Goal: Task Accomplishment & Management: Manage account settings

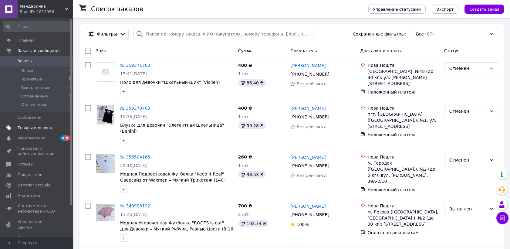
click at [31, 128] on span "Товары и услуги" at bounding box center [35, 127] width 34 height 5
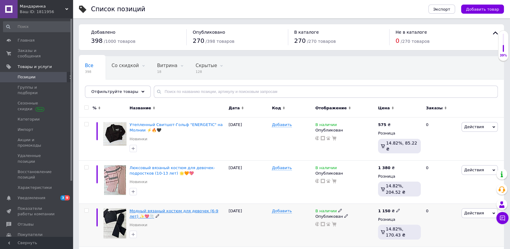
click at [153, 211] on span "Модный вязаный костюм для девочек (6-9 лет) ✨💖🌪️" at bounding box center [173, 213] width 89 height 10
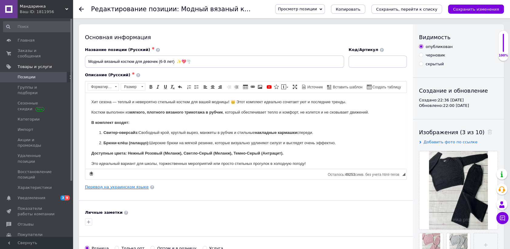
click at [117, 188] on link "Перевод на украинском языке" at bounding box center [117, 186] width 64 height 5
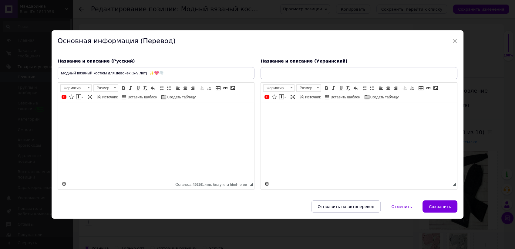
type input "Модний в'язаний костюм для дівчаток (6-9 років) 🎀🩶🖤"
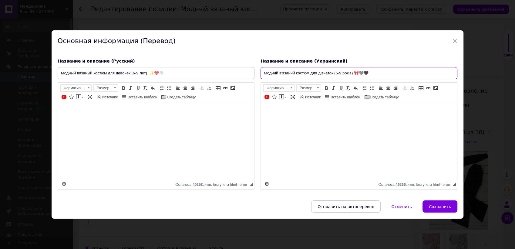
drag, startPoint x: 262, startPoint y: 74, endPoint x: 379, endPoint y: 74, distance: 116.7
click at [379, 74] on input "Модний в'язаний костюм для дівчаток (6-9 років) 🎀🩶🖤" at bounding box center [358, 73] width 197 height 12
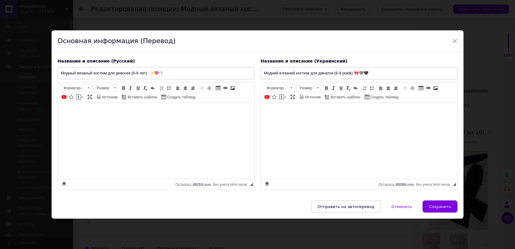
click at [449, 42] on div "Основная информация (Перевод)" at bounding box center [258, 41] width 412 height 22
click at [453, 42] on span "×" at bounding box center [454, 41] width 5 height 10
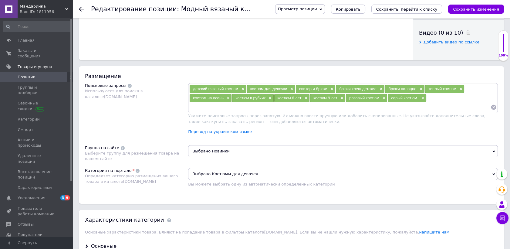
scroll to position [304, 0]
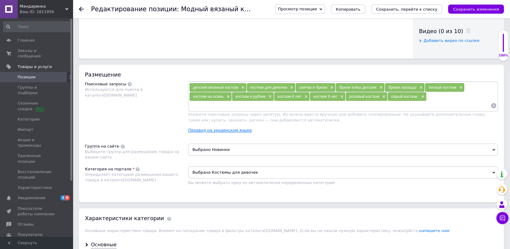
click at [225, 129] on link "Перевод на украинском языке" at bounding box center [220, 130] width 64 height 5
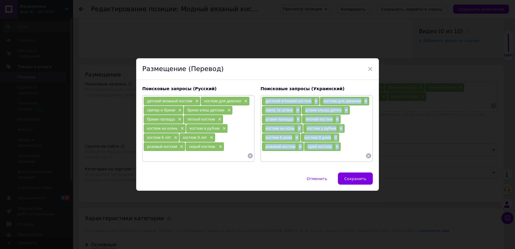
drag, startPoint x: 263, startPoint y: 100, endPoint x: 343, endPoint y: 149, distance: 93.5
click at [343, 149] on div "дитячий в'язаний костюм × костюм для дівчинки × светр та штани × штани кльош ди…" at bounding box center [317, 128] width 110 height 64
copy div "дитячий в'язаний костюм × костюм для дівчинки × светр та штани × штани кльош ди…"
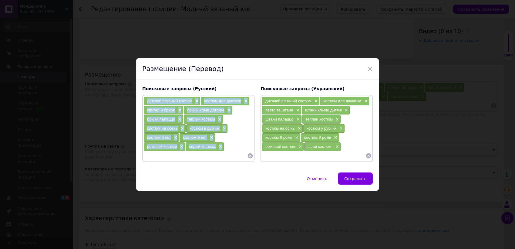
drag, startPoint x: 145, startPoint y: 100, endPoint x: 238, endPoint y: 144, distance: 102.4
click at [238, 144] on div "детский вязаный костюм × костюм для девочки × свитер и брюки × брюки клеш детск…" at bounding box center [198, 128] width 110 height 64
copy div "детский вязаный костюм × костюм для девочки × свитер и брюки × брюки клеш детск…"
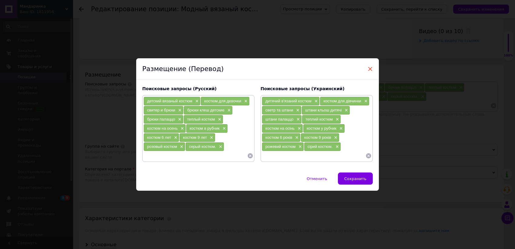
click at [370, 67] on span "×" at bounding box center [369, 69] width 5 height 10
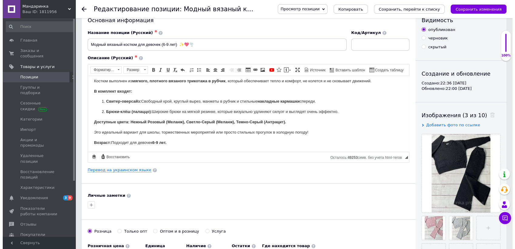
scroll to position [16, 0]
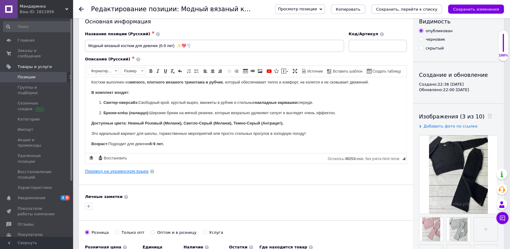
click at [99, 171] on link "Перевод на украинском языке" at bounding box center [117, 171] width 64 height 5
